Goal: Transaction & Acquisition: Subscribe to service/newsletter

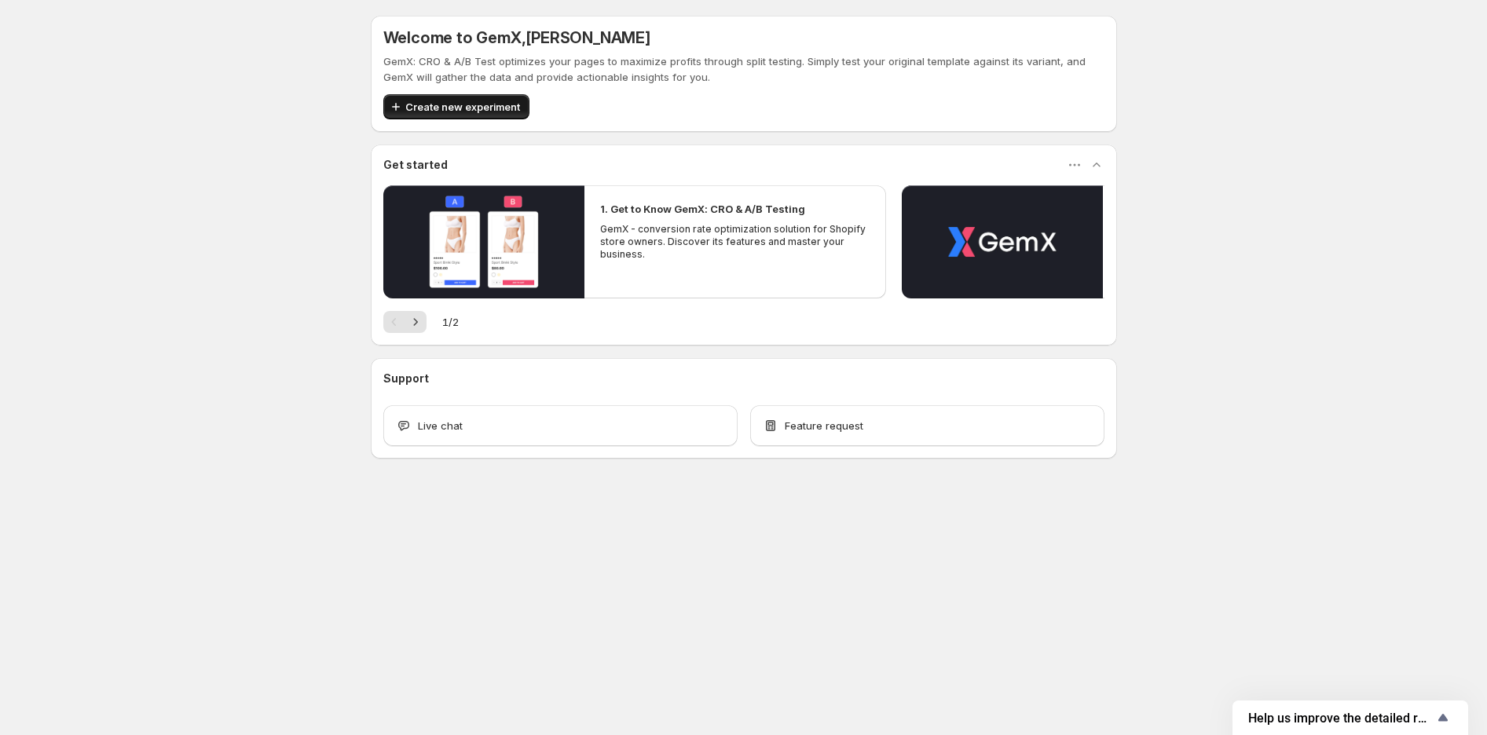
click at [476, 105] on span "Create new experiment" at bounding box center [462, 107] width 115 height 16
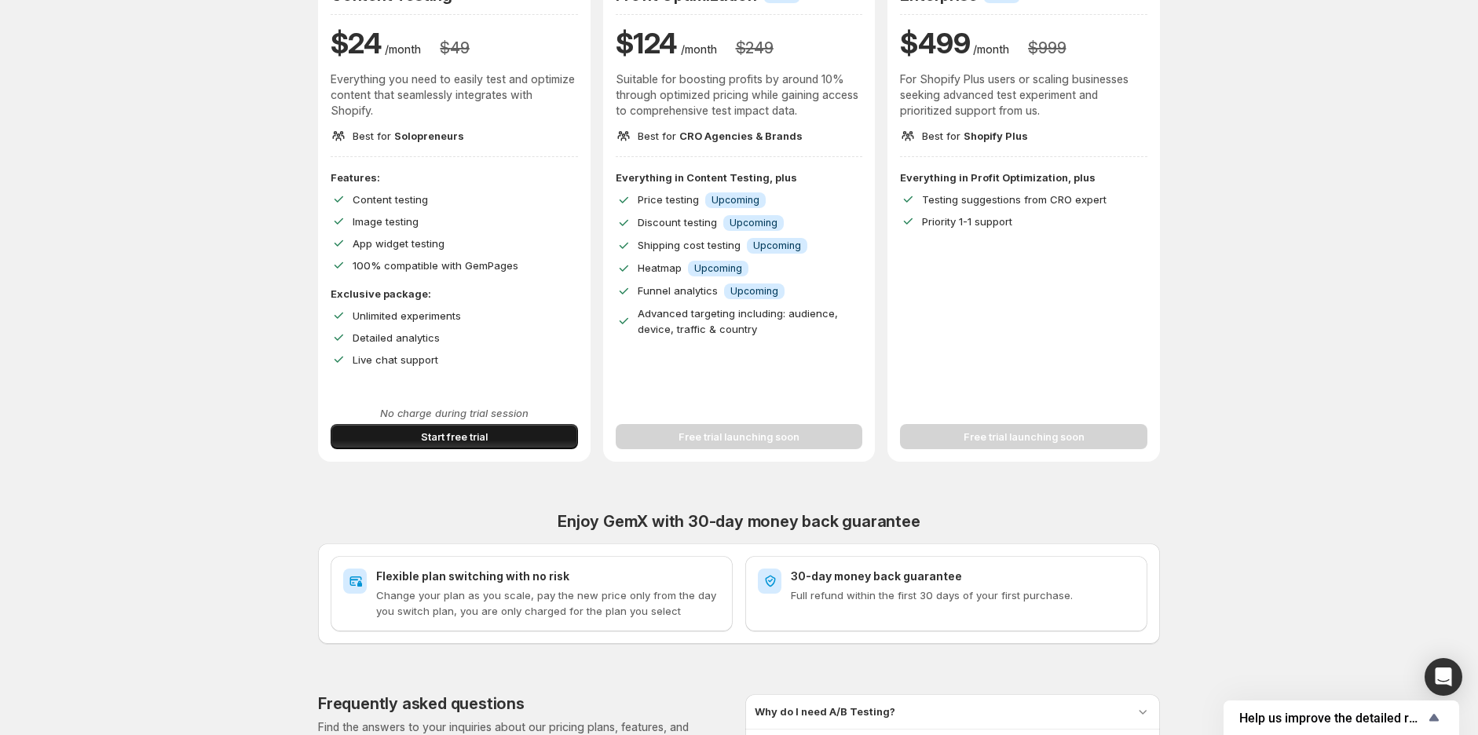
scroll to position [262, 0]
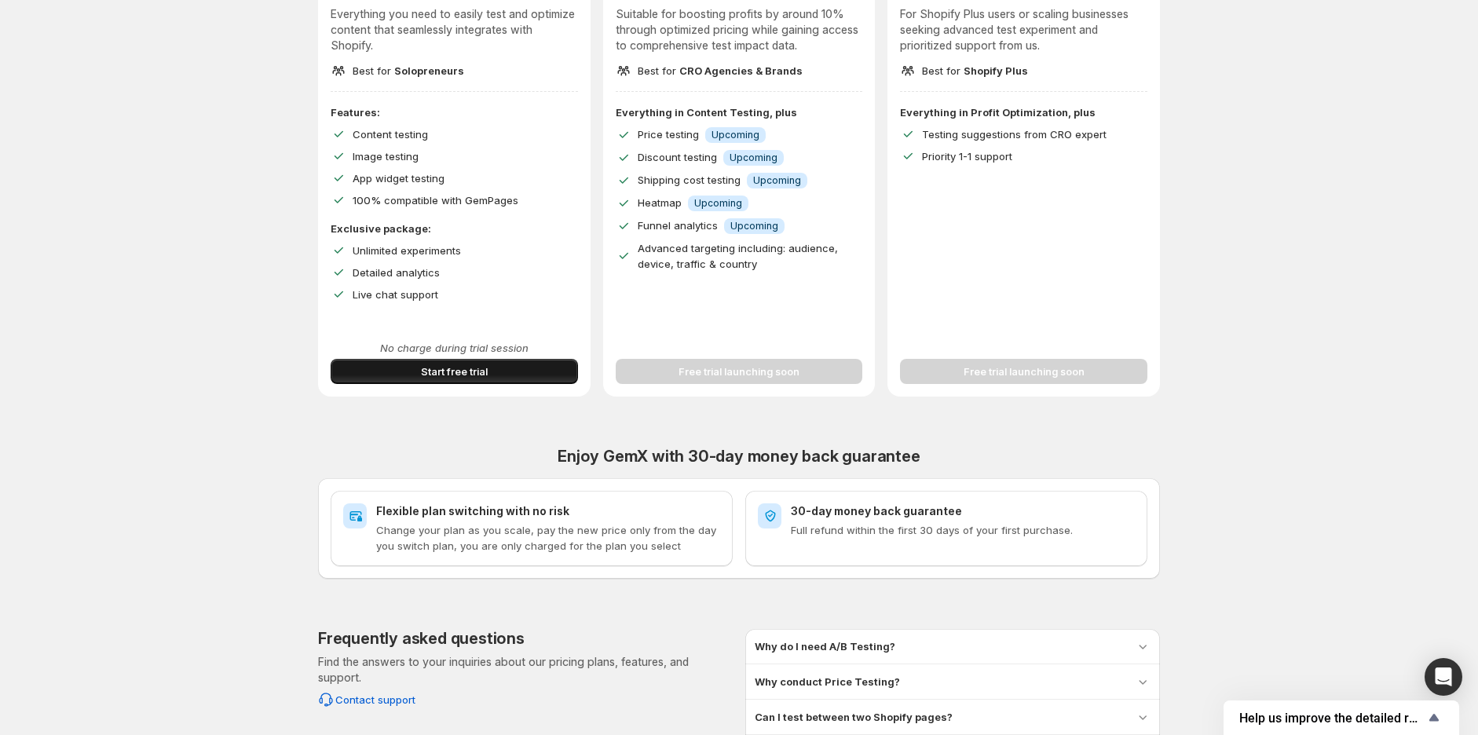
click at [429, 372] on span "Start free trial" at bounding box center [454, 372] width 67 height 16
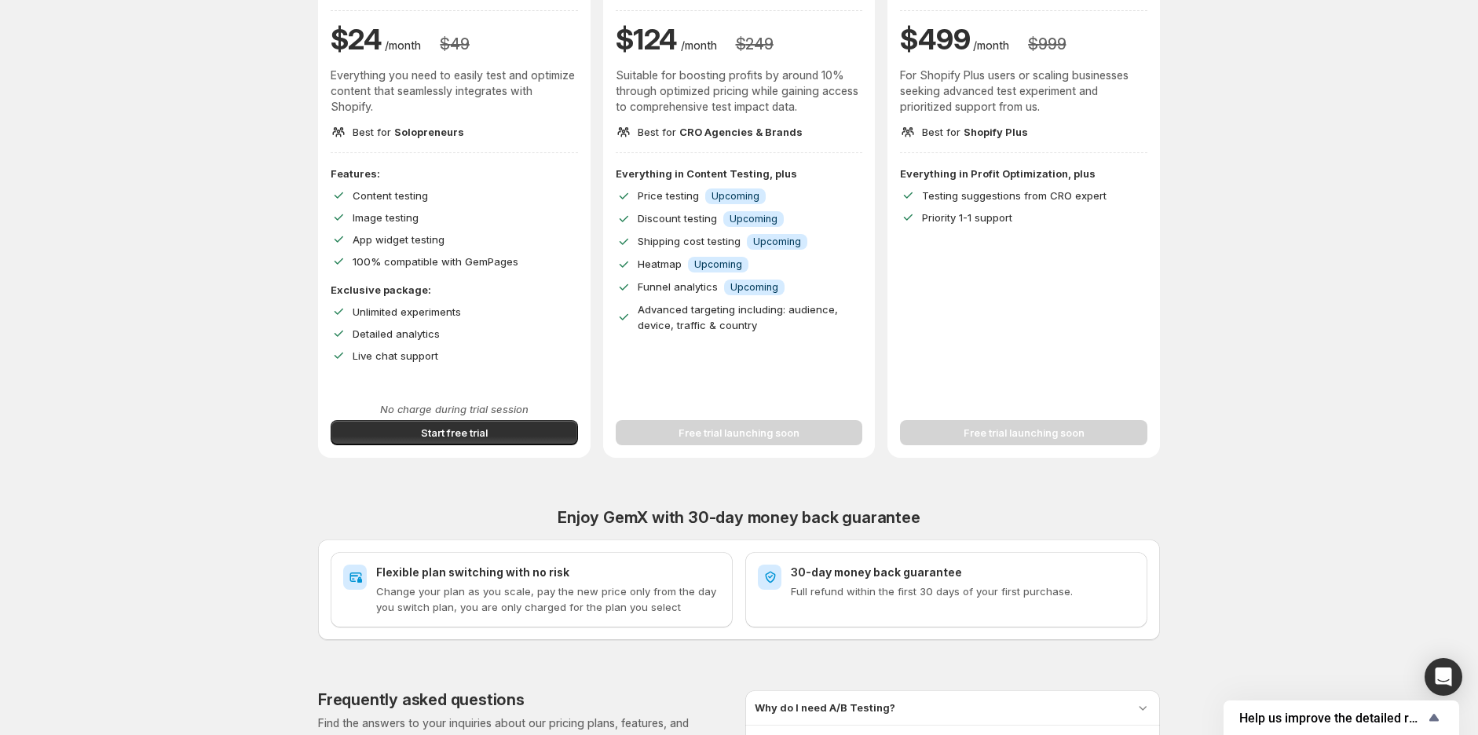
scroll to position [174, 0]
